Goal: Transaction & Acquisition: Purchase product/service

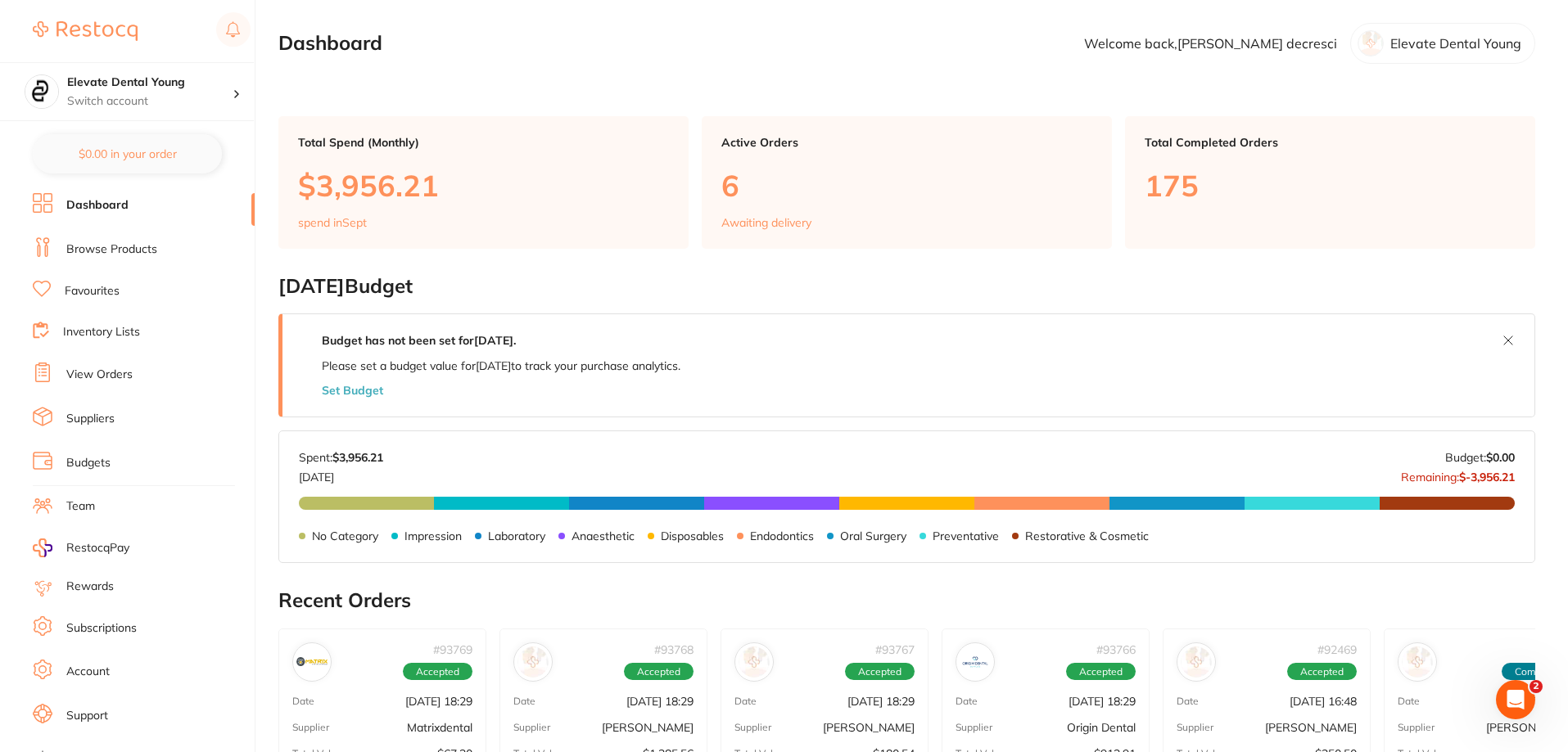
click at [128, 248] on link "Browse Products" at bounding box center [112, 250] width 91 height 16
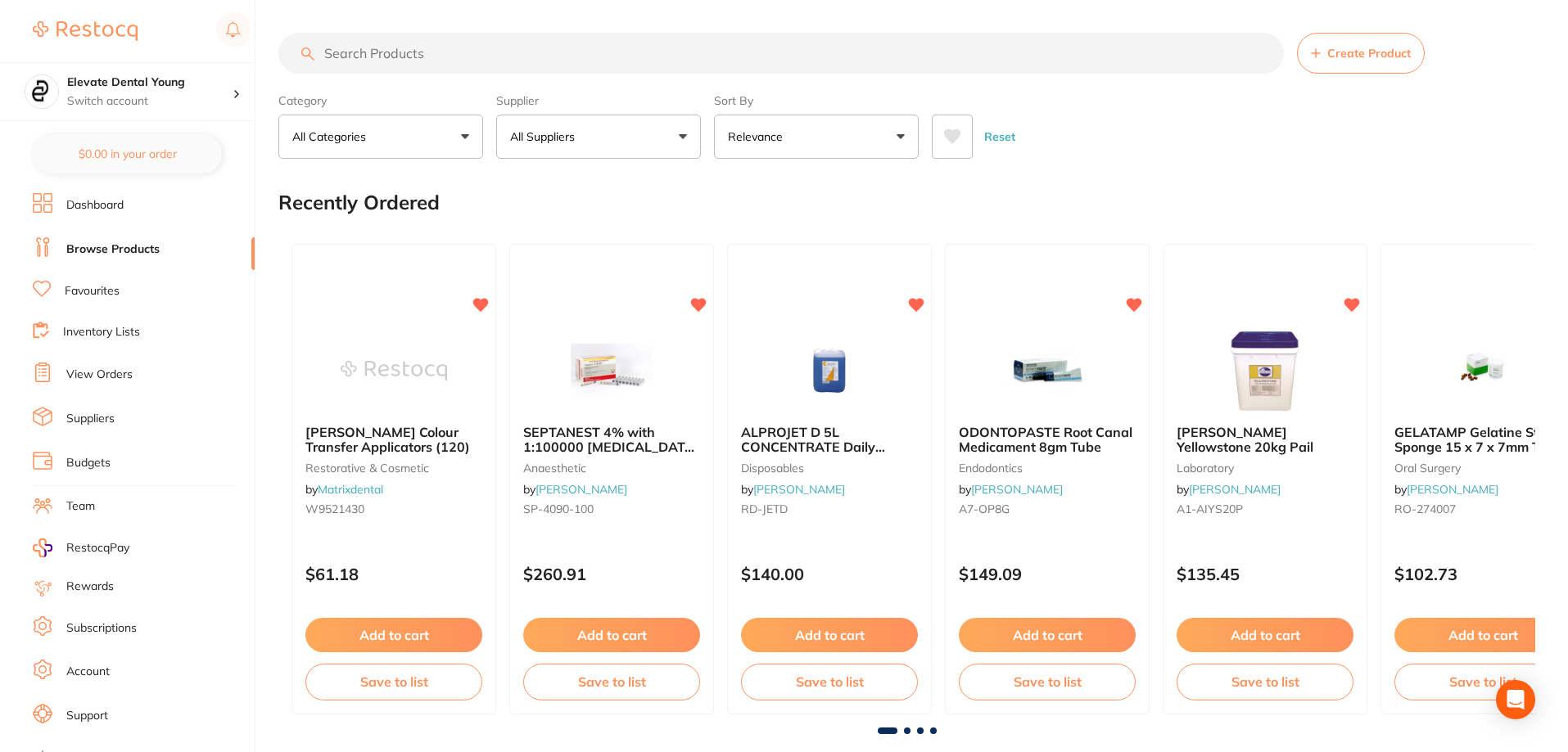
click at [350, 52] on input "search" at bounding box center [780, 53] width 1006 height 41
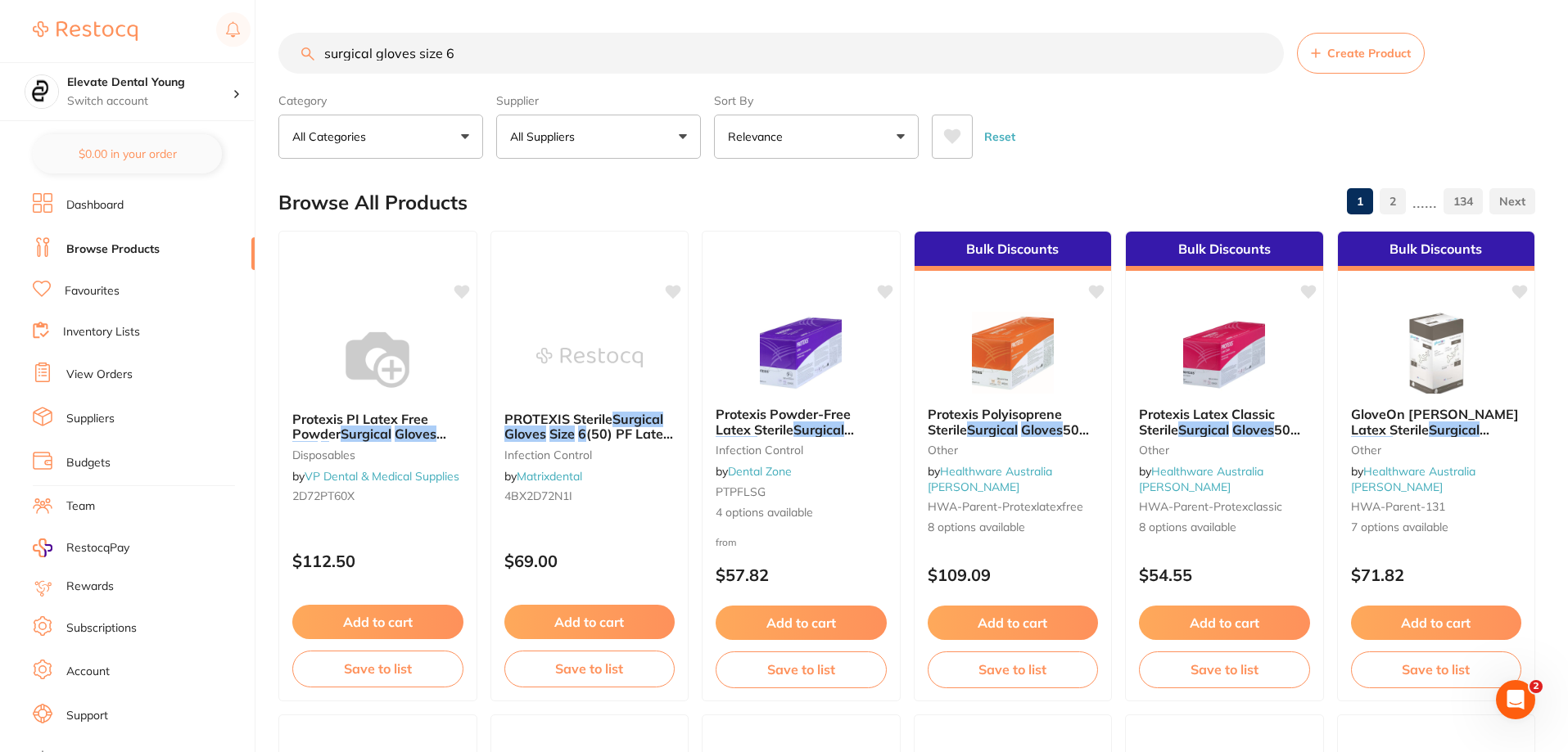
type input "surgical gloves size 6"
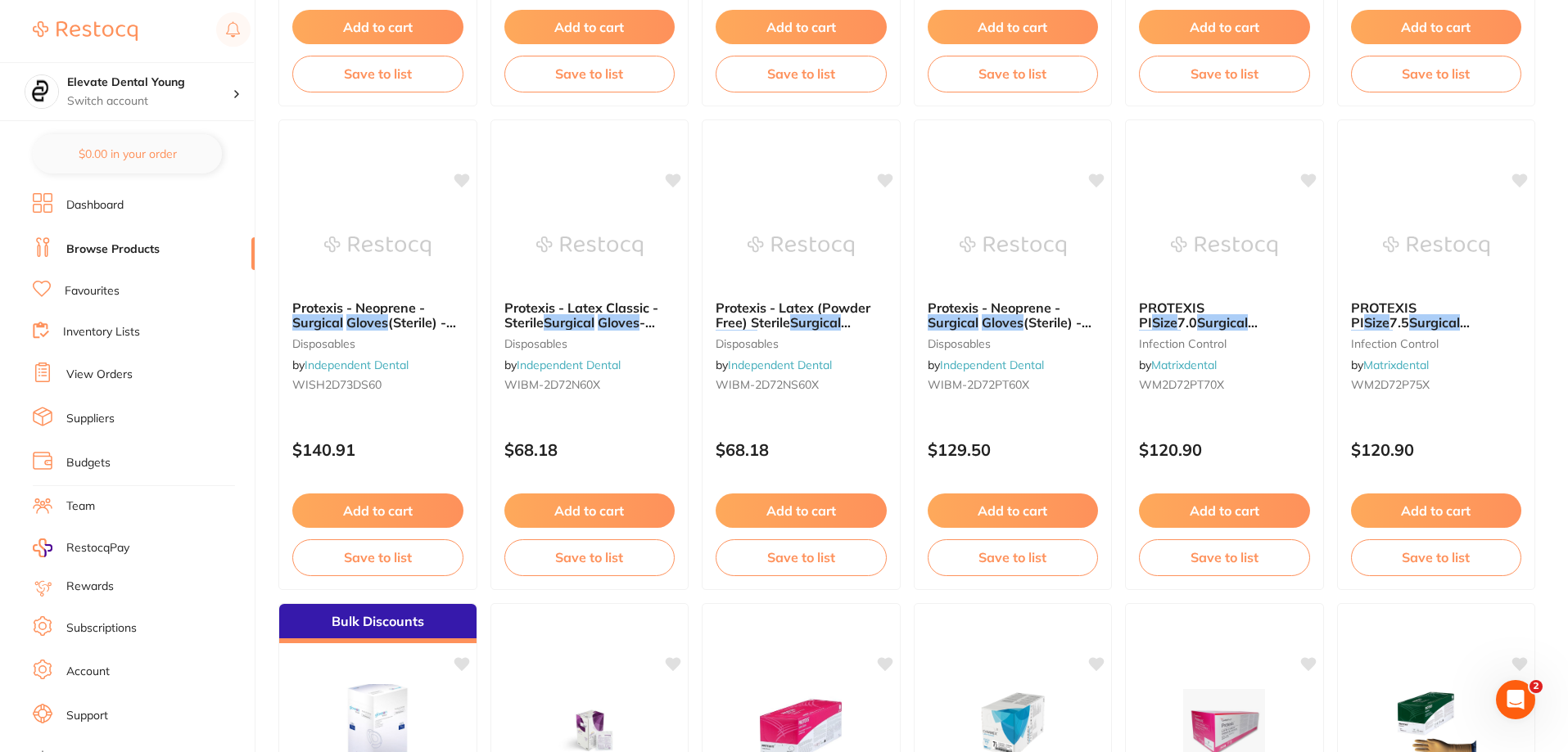
scroll to position [2374, 0]
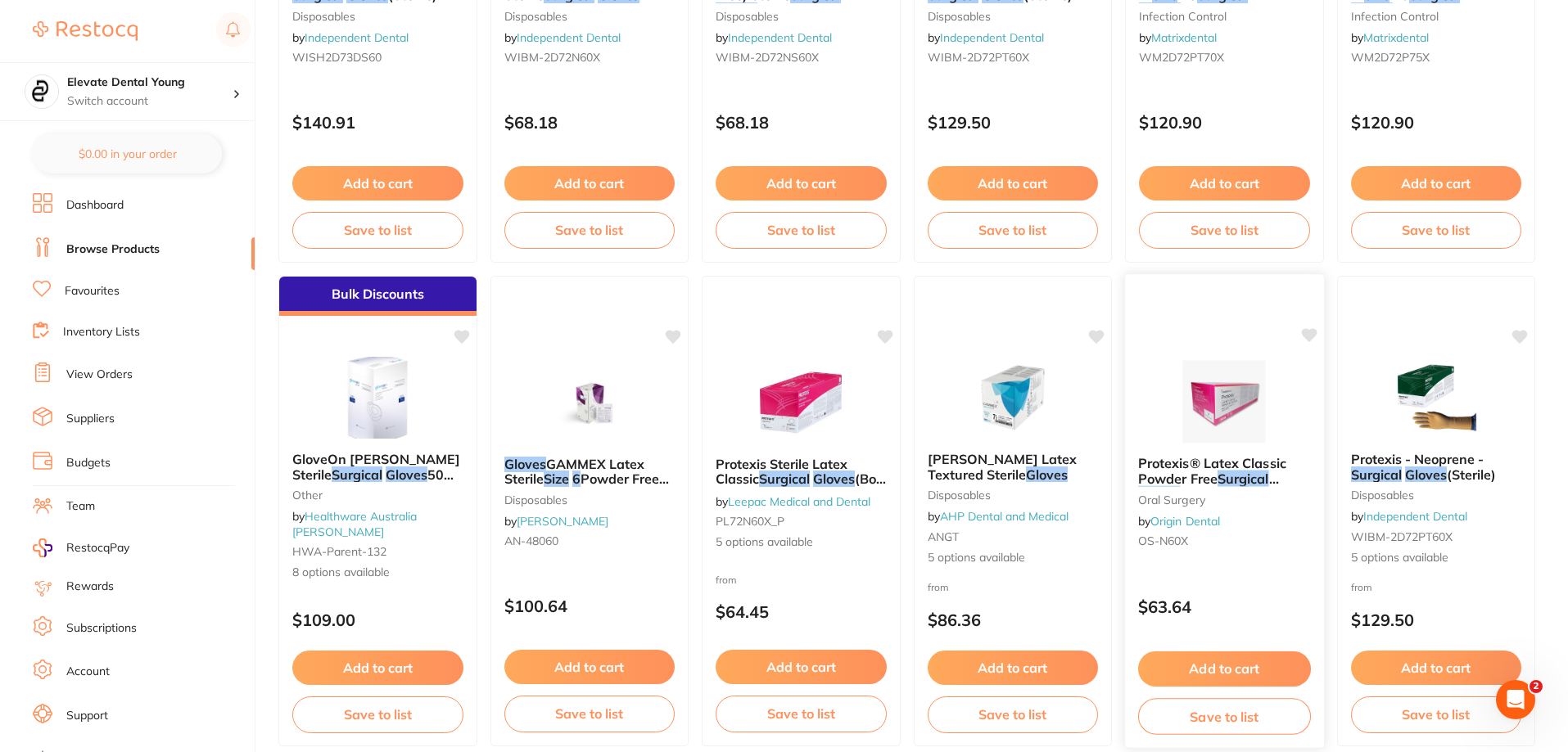
click at [1201, 407] on img at bounding box center [1224, 401] width 108 height 83
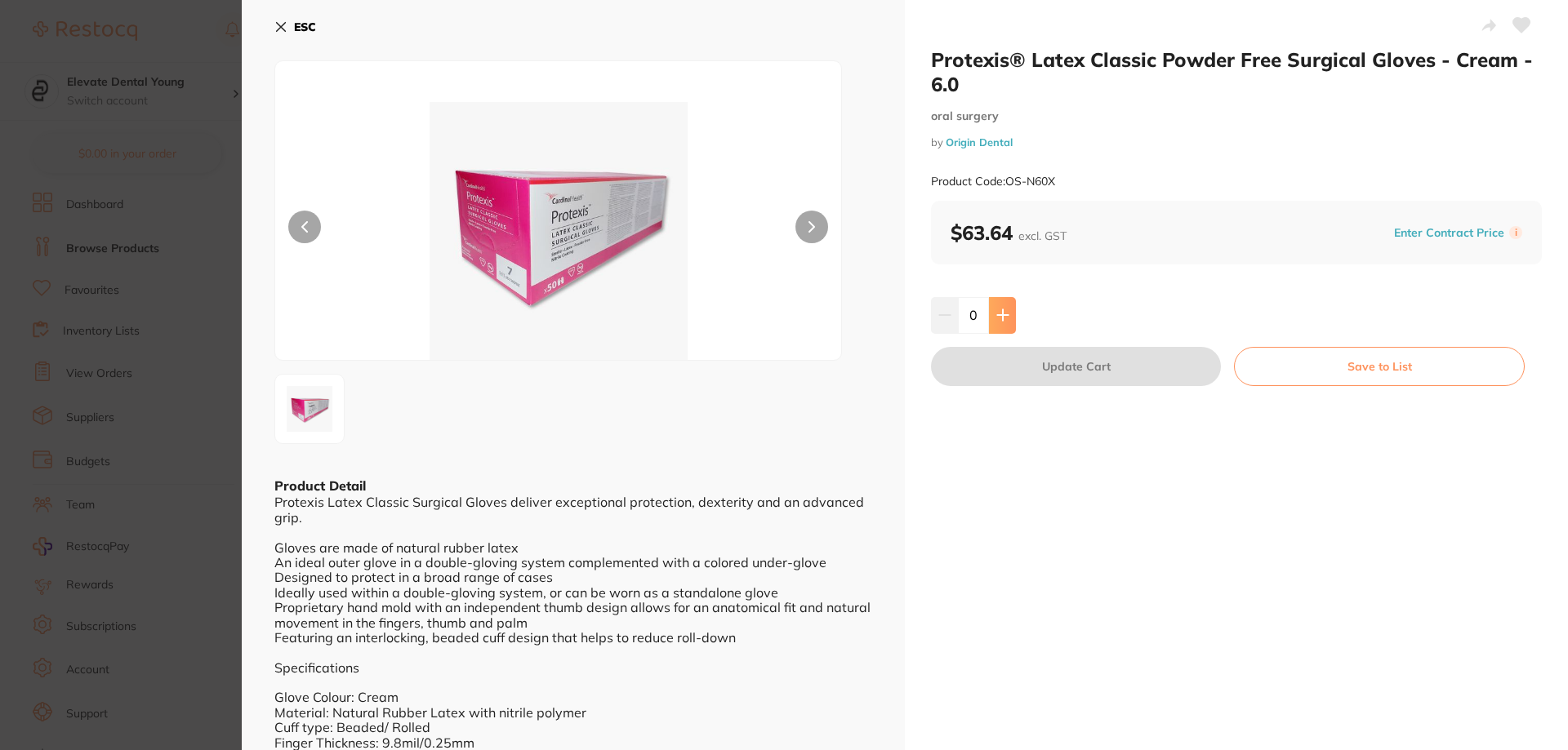
click at [1006, 317] on icon at bounding box center [1003, 315] width 13 height 13
type input "1"
click at [1006, 365] on button "Update Cart" at bounding box center [1075, 366] width 290 height 39
checkbox input "false"
